Goal: Task Accomplishment & Management: Use online tool/utility

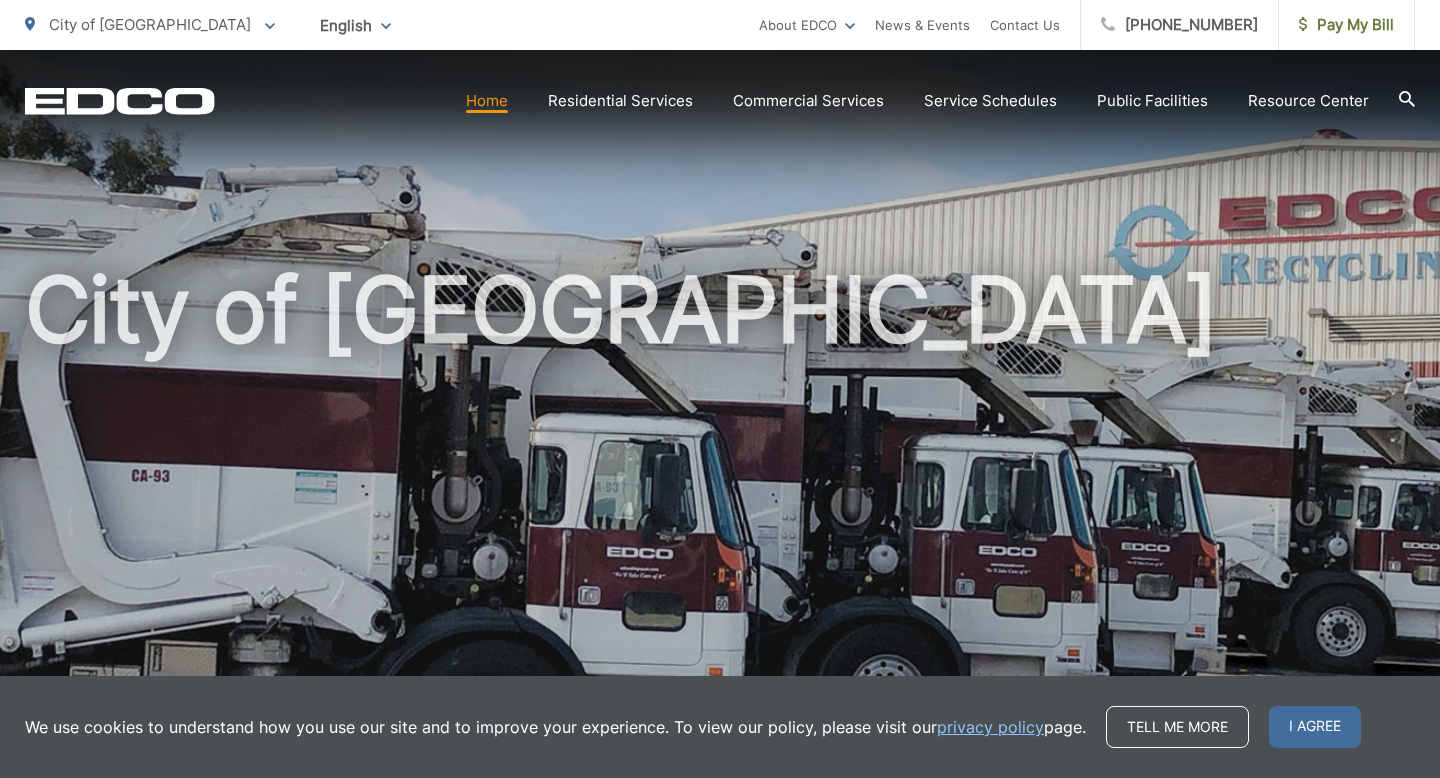
click at [505, 115] on section "Home Residential Services Residential Recycling Organic Recycling Trash Househo…" at bounding box center [815, 101] width 1200 height 38
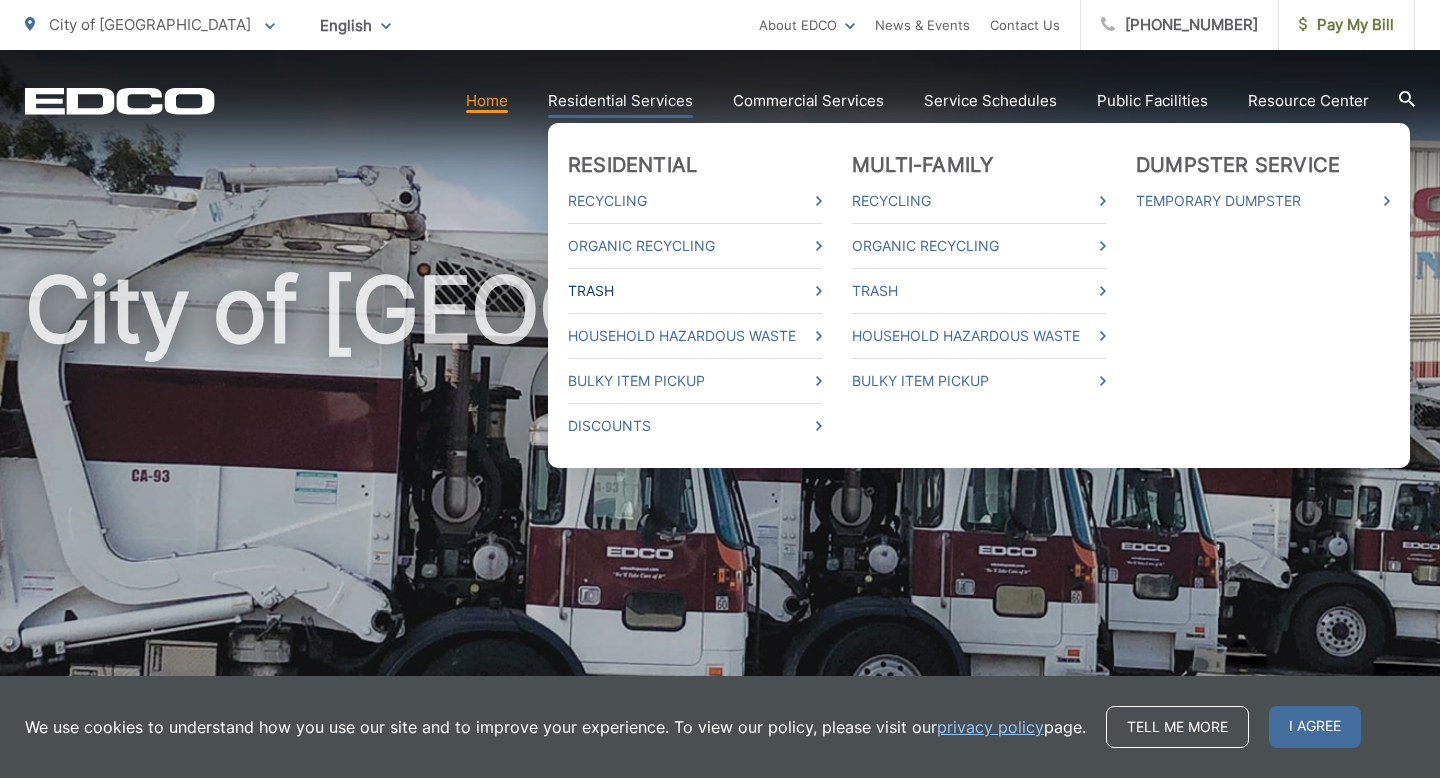
click at [662, 290] on link "Trash" at bounding box center [695, 291] width 254 height 24
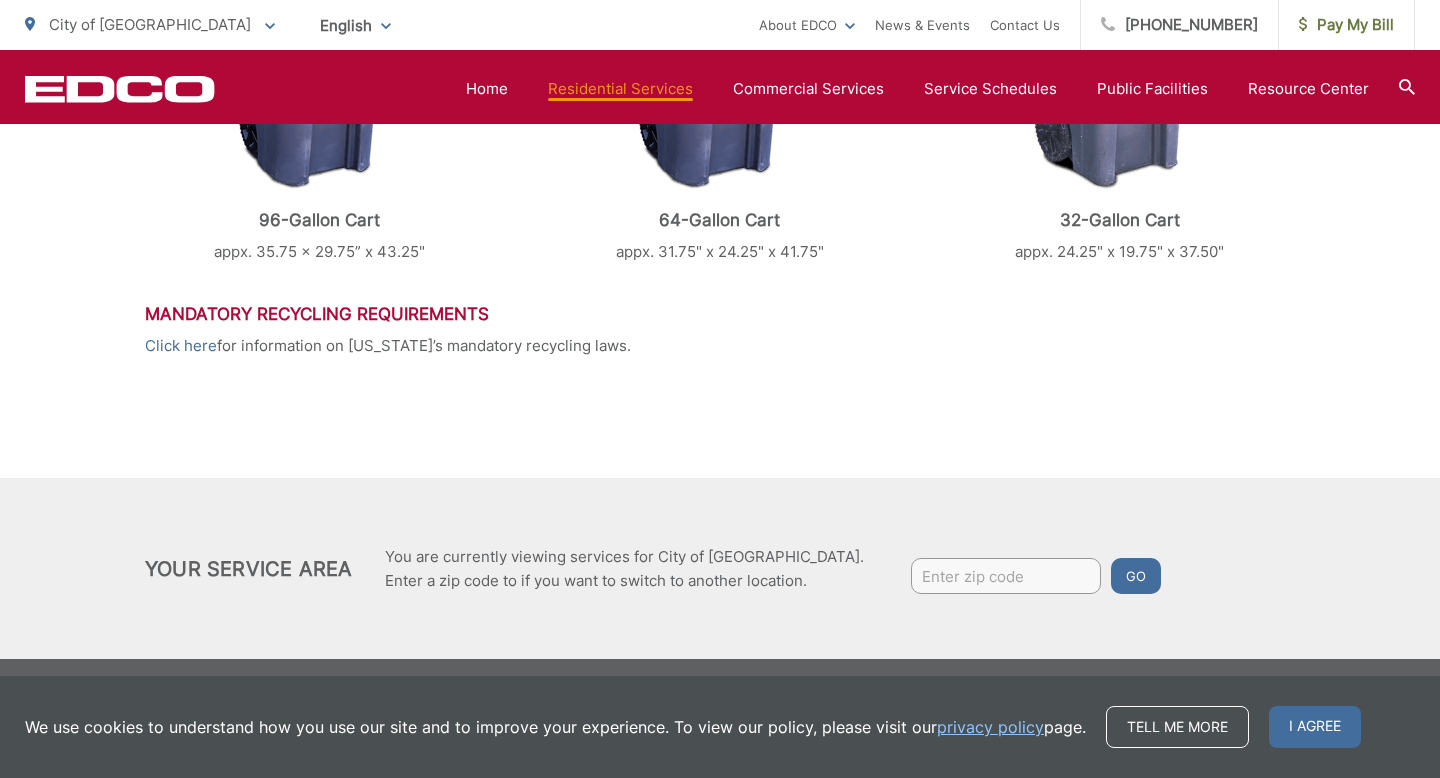
scroll to position [1079, 0]
click at [941, 574] on input "Enter zip code" at bounding box center [1006, 577] width 190 height 36
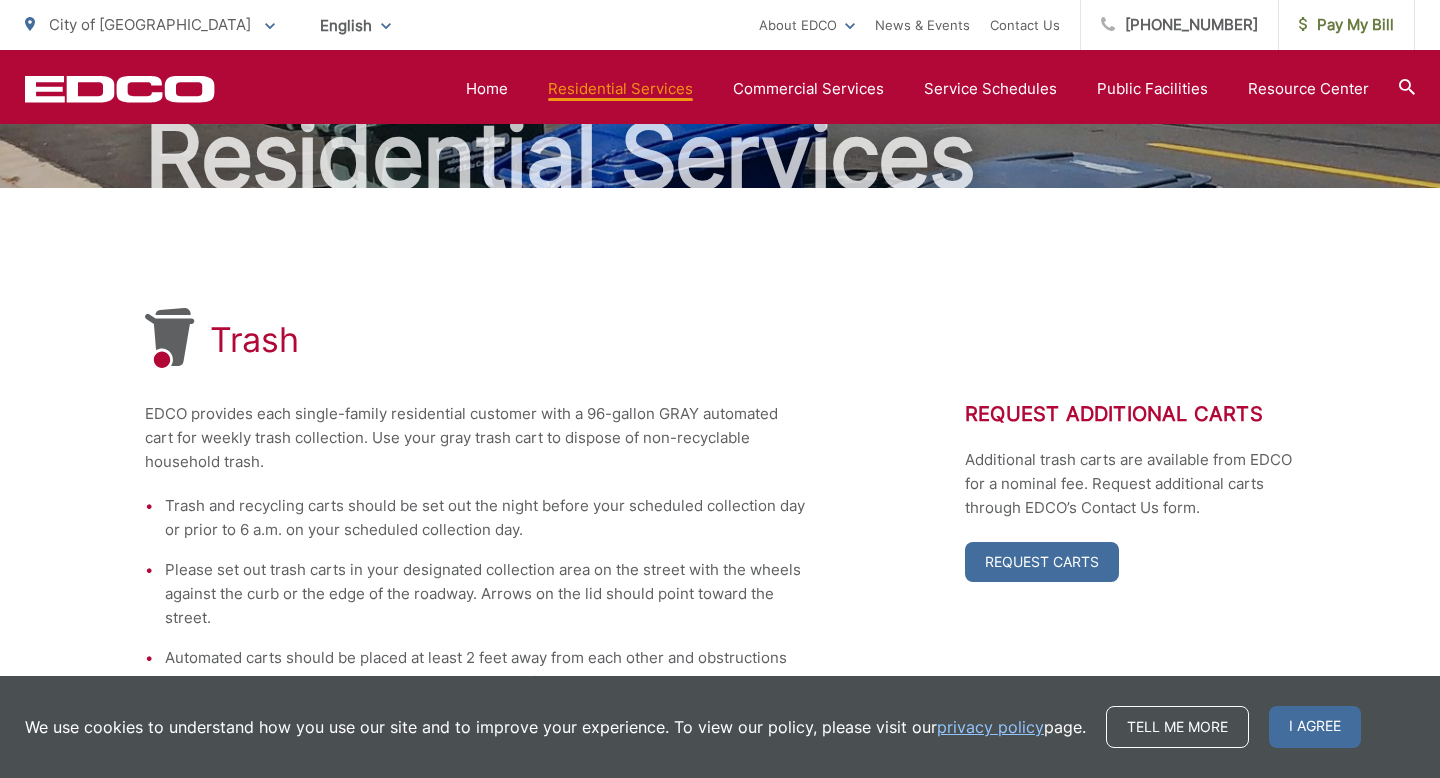
scroll to position [0, 0]
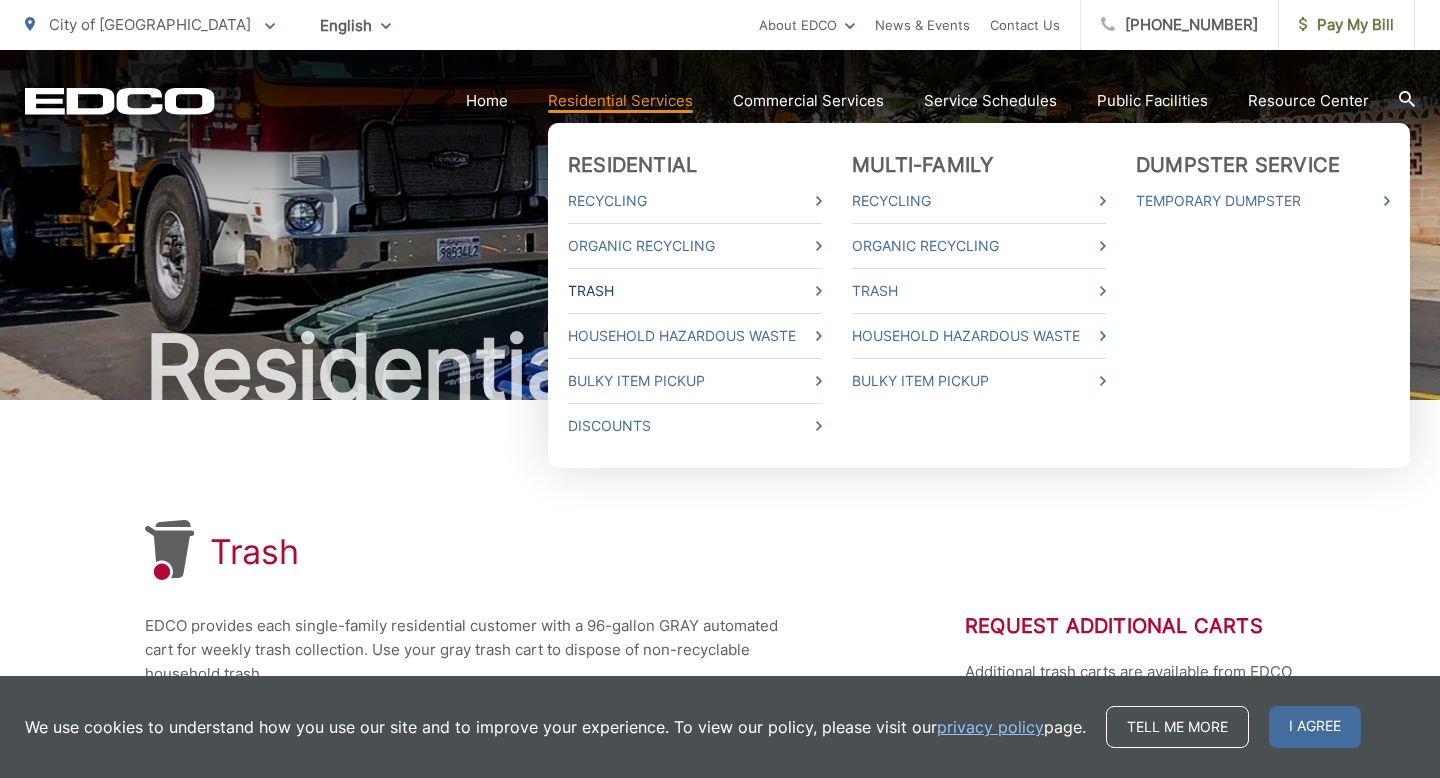
click at [665, 291] on link "Trash" at bounding box center [695, 291] width 254 height 24
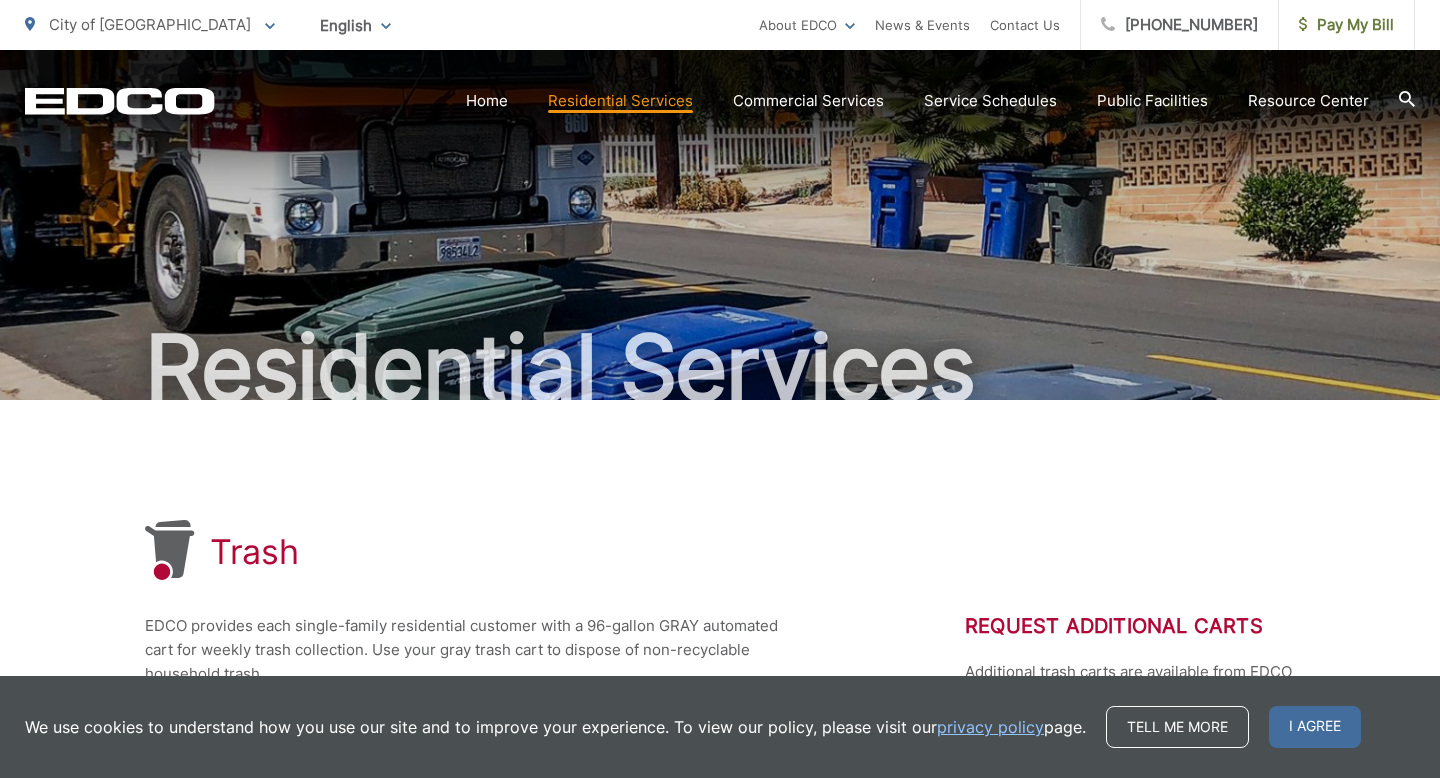
click at [1404, 101] on icon at bounding box center [1407, 99] width 16 height 16
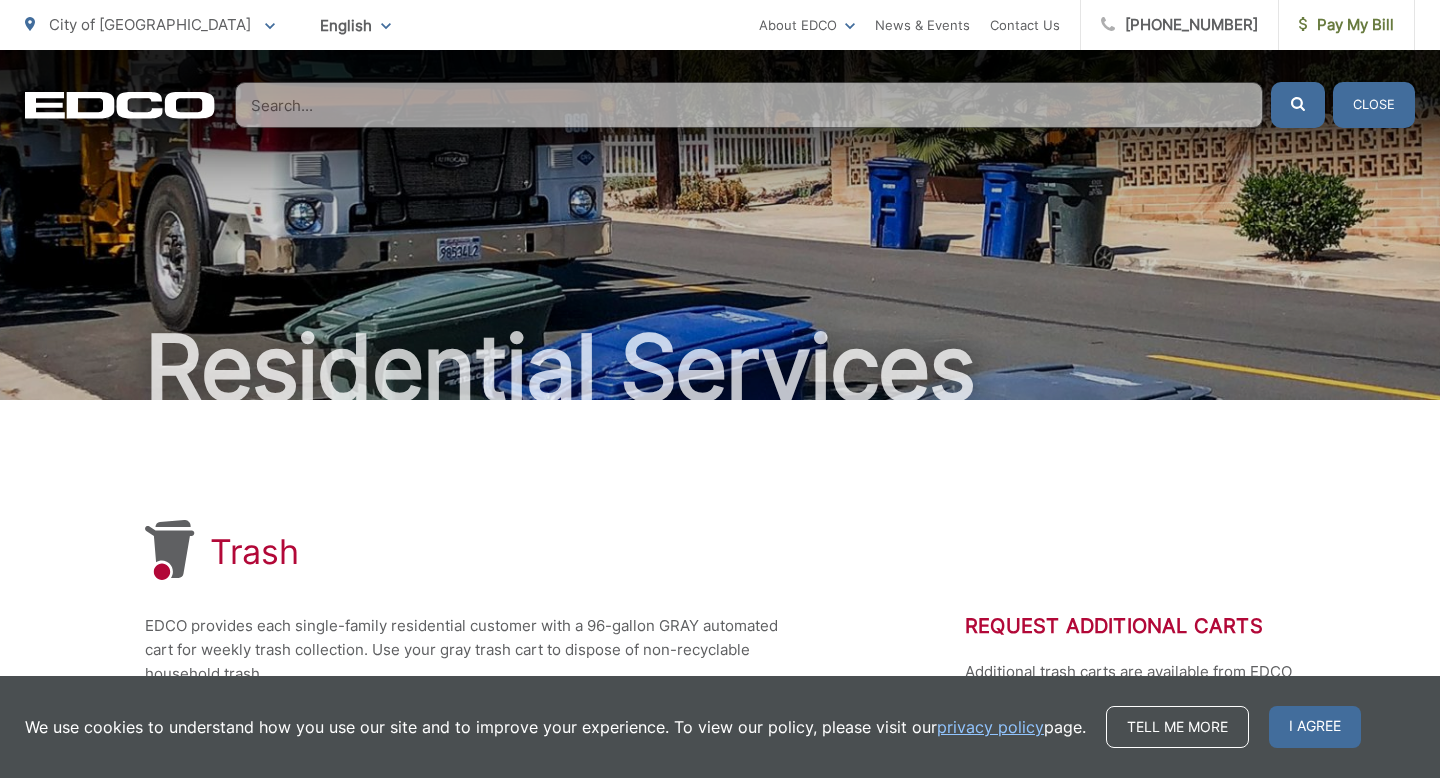
click at [1005, 104] on input "Search" at bounding box center [749, 105] width 1028 height 46
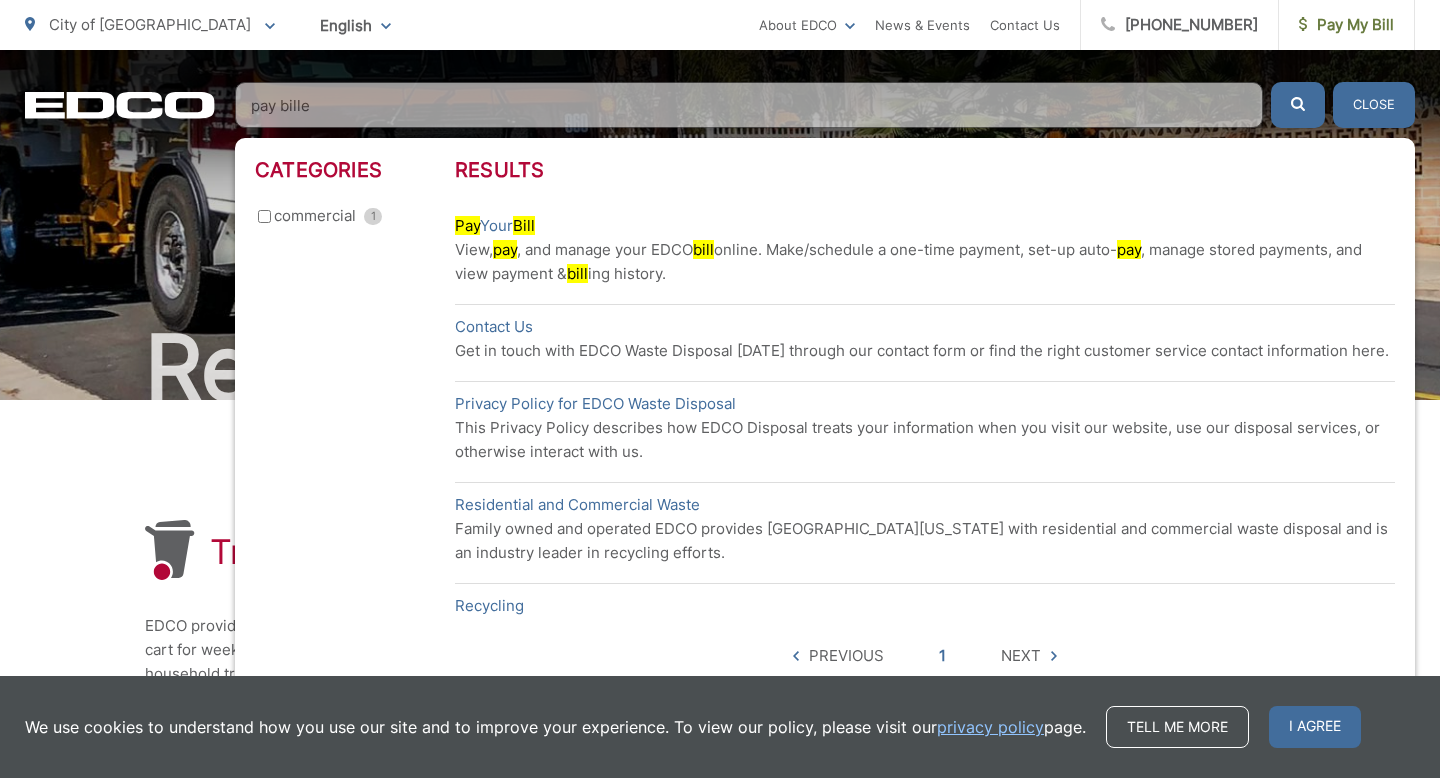
type input "pay bille"
click at [1286, 97] on button "submit" at bounding box center [1298, 105] width 54 height 46
click at [1302, 105] on icon "submit" at bounding box center [1298, 104] width 14 height 14
click at [505, 252] on mark "pay" at bounding box center [505, 249] width 24 height 19
click at [529, 513] on link "Residential and Commercial Waste" at bounding box center [577, 505] width 245 height 24
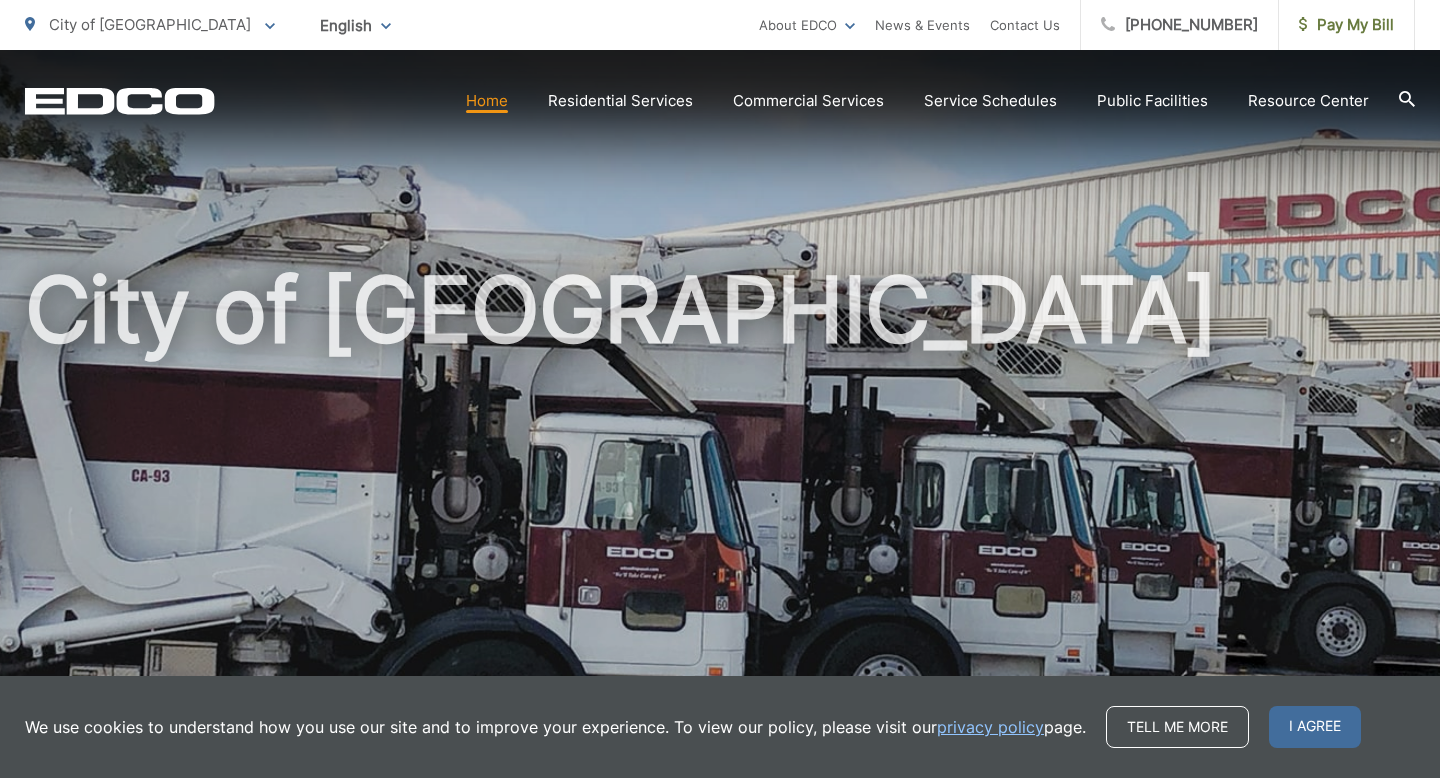
click at [614, 330] on h1 "City of [GEOGRAPHIC_DATA]" at bounding box center [720, 576] width 1390 height 633
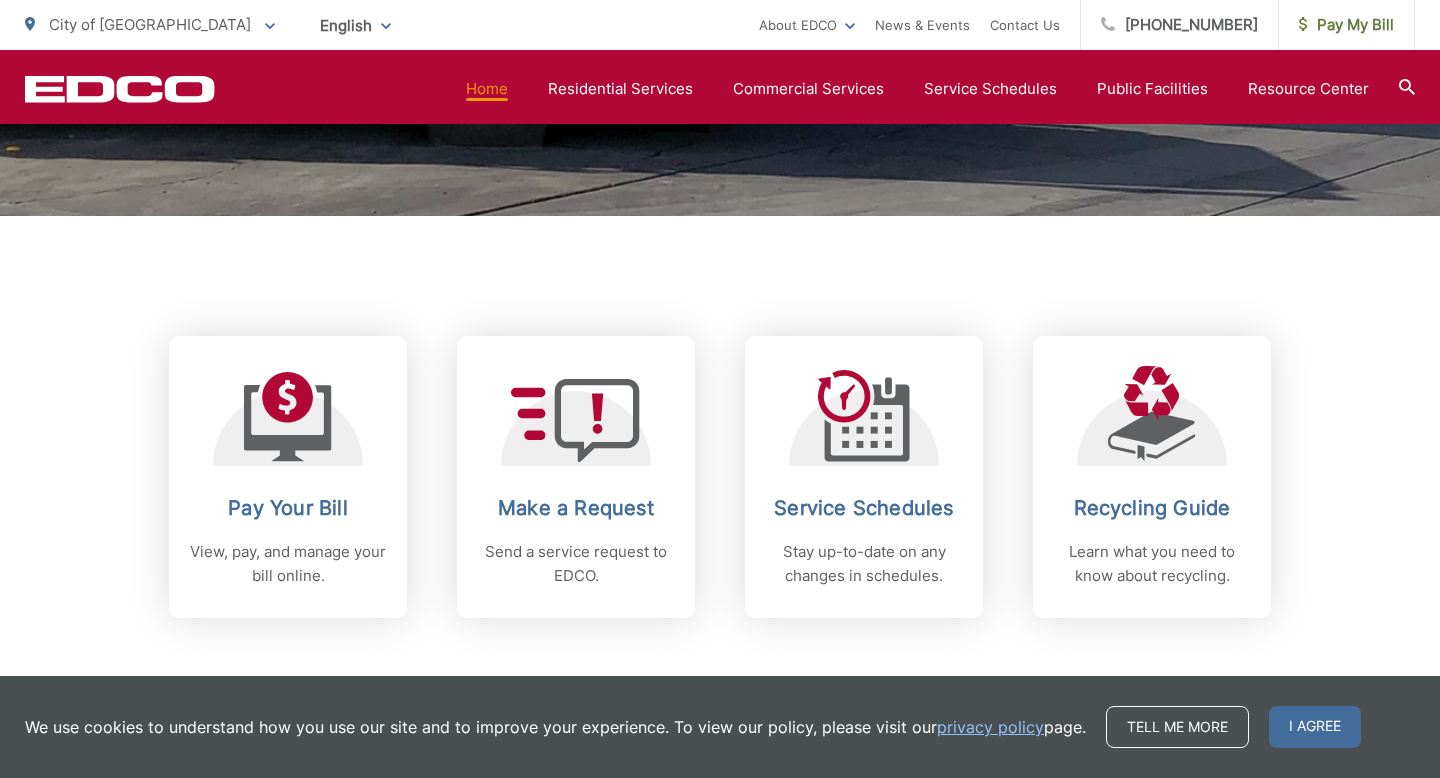
scroll to position [662, 0]
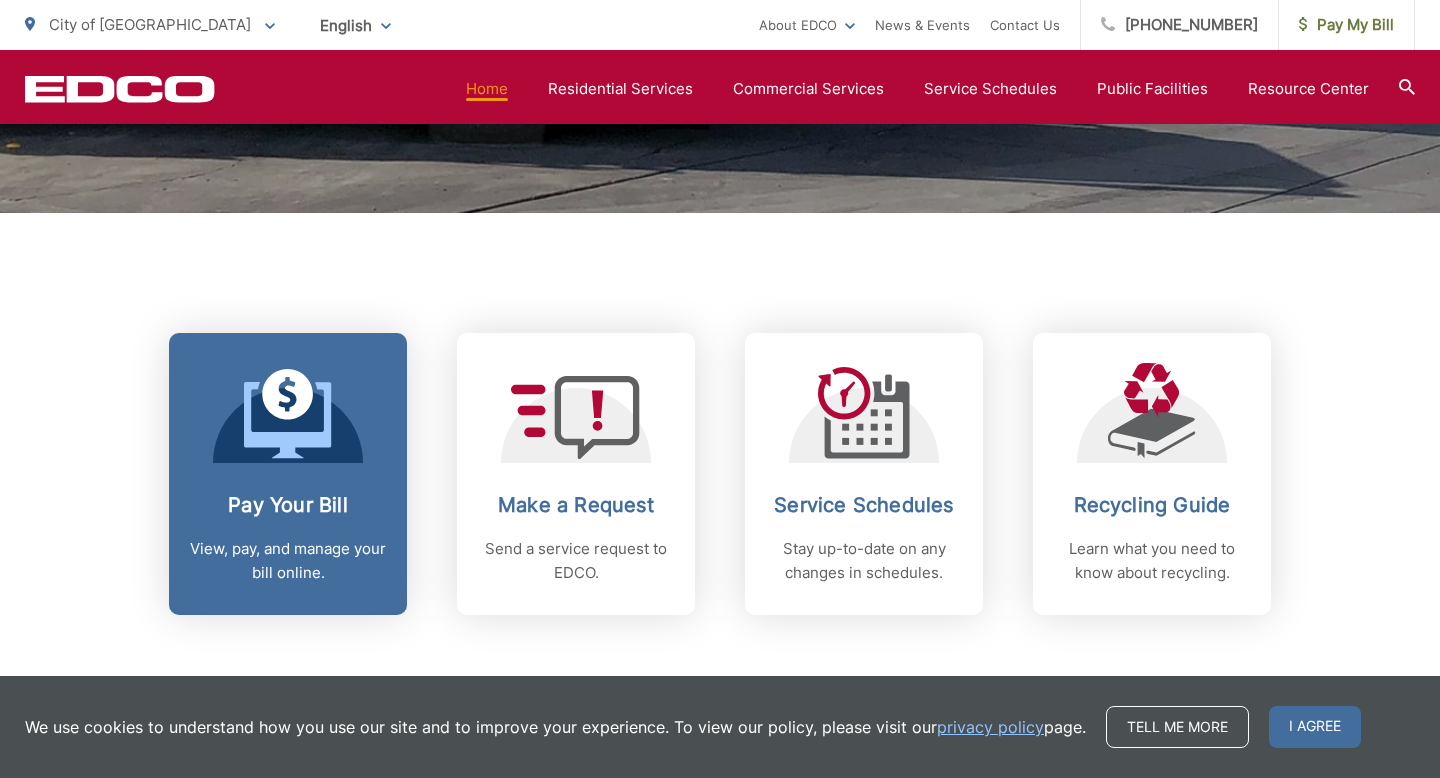
click at [244, 485] on link "Pay Your Bill View, pay, and manage your bill online." at bounding box center [288, 474] width 238 height 282
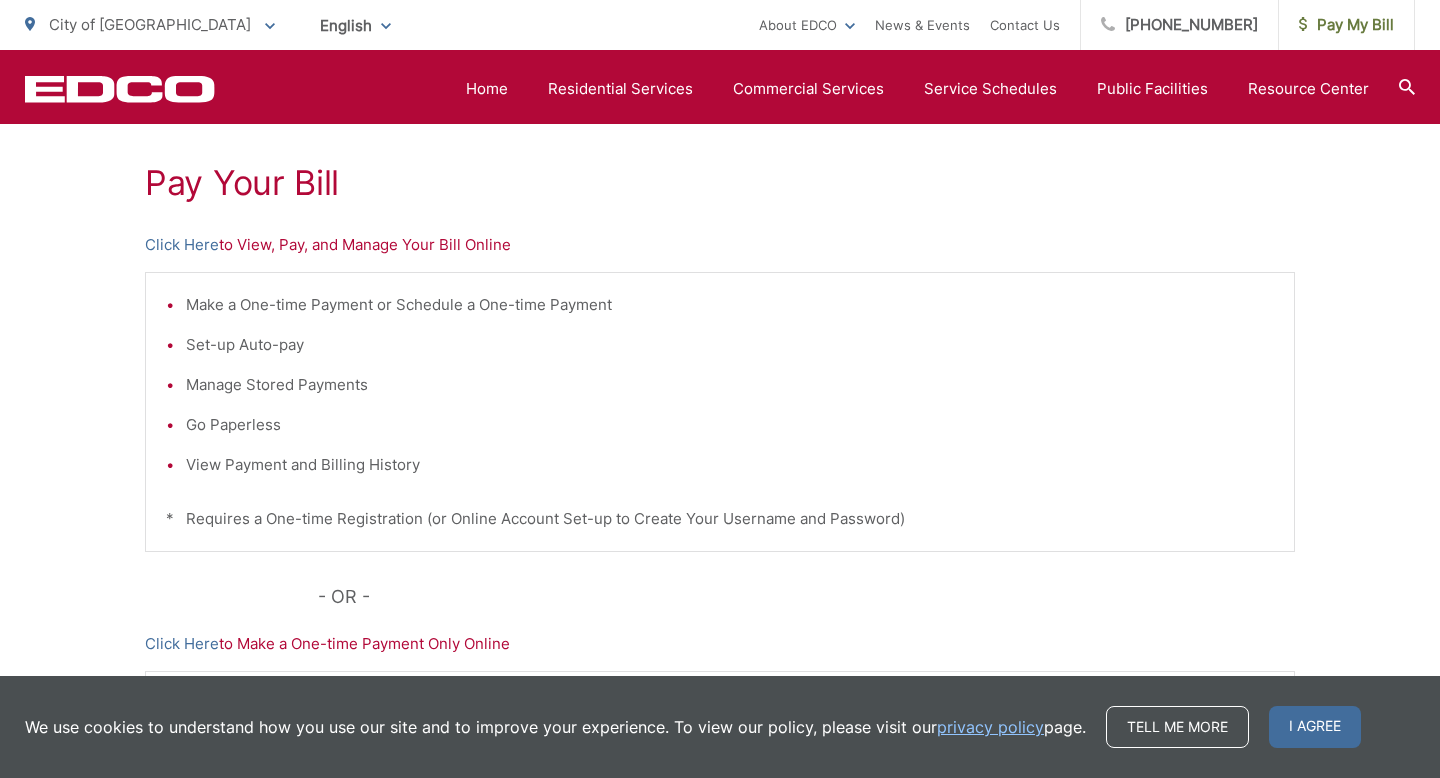
scroll to position [320, 0]
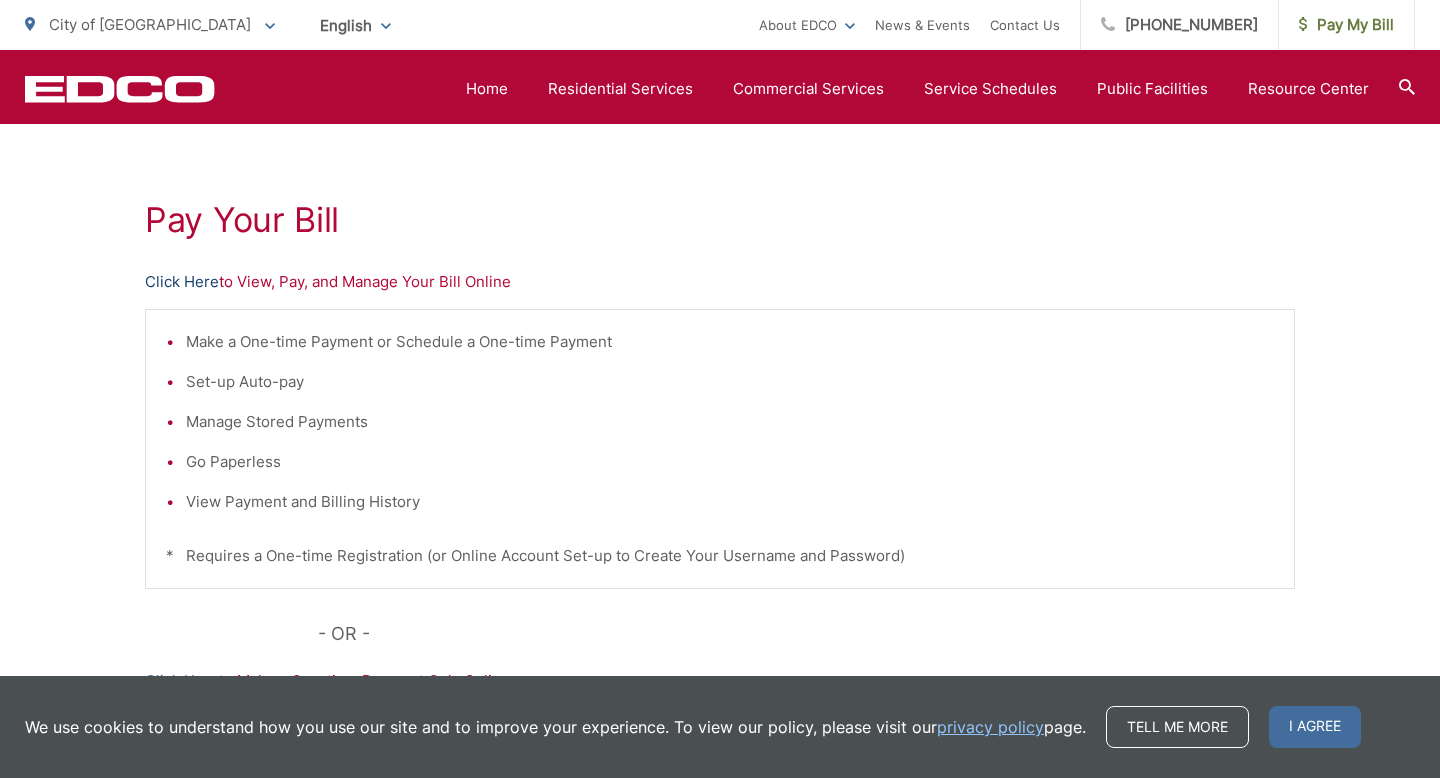
click at [206, 283] on link "Click Here" at bounding box center [182, 282] width 74 height 24
